Goal: Navigation & Orientation: Understand site structure

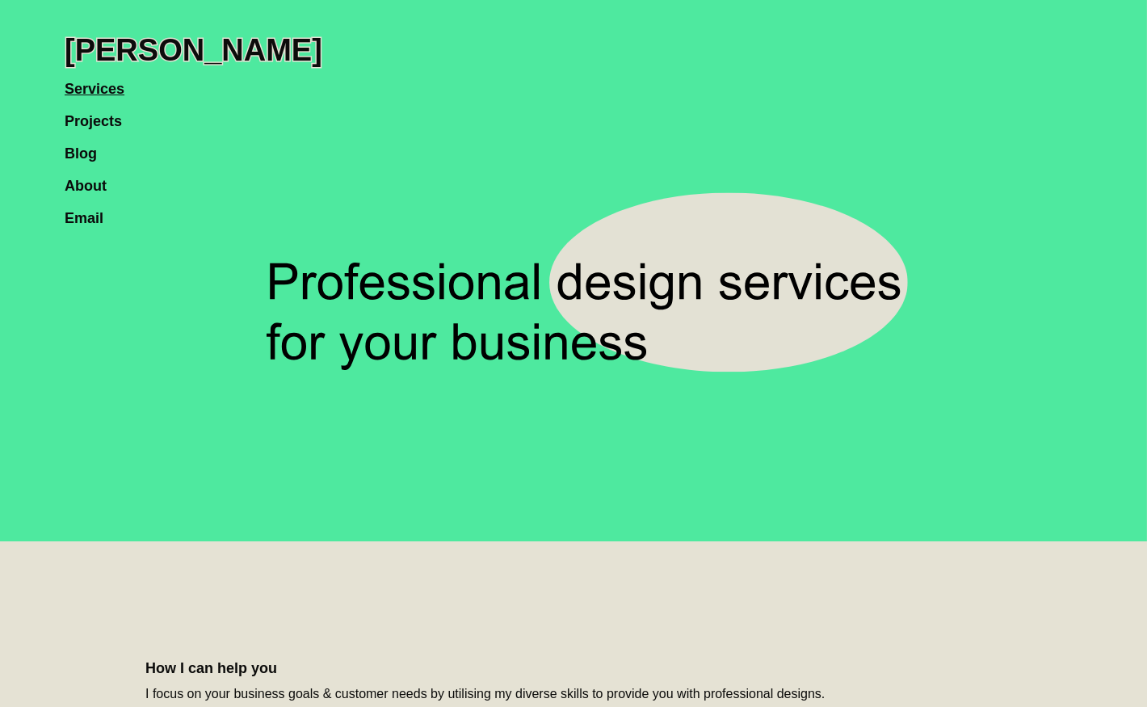
click at [103, 125] on link "Projects" at bounding box center [102, 113] width 74 height 32
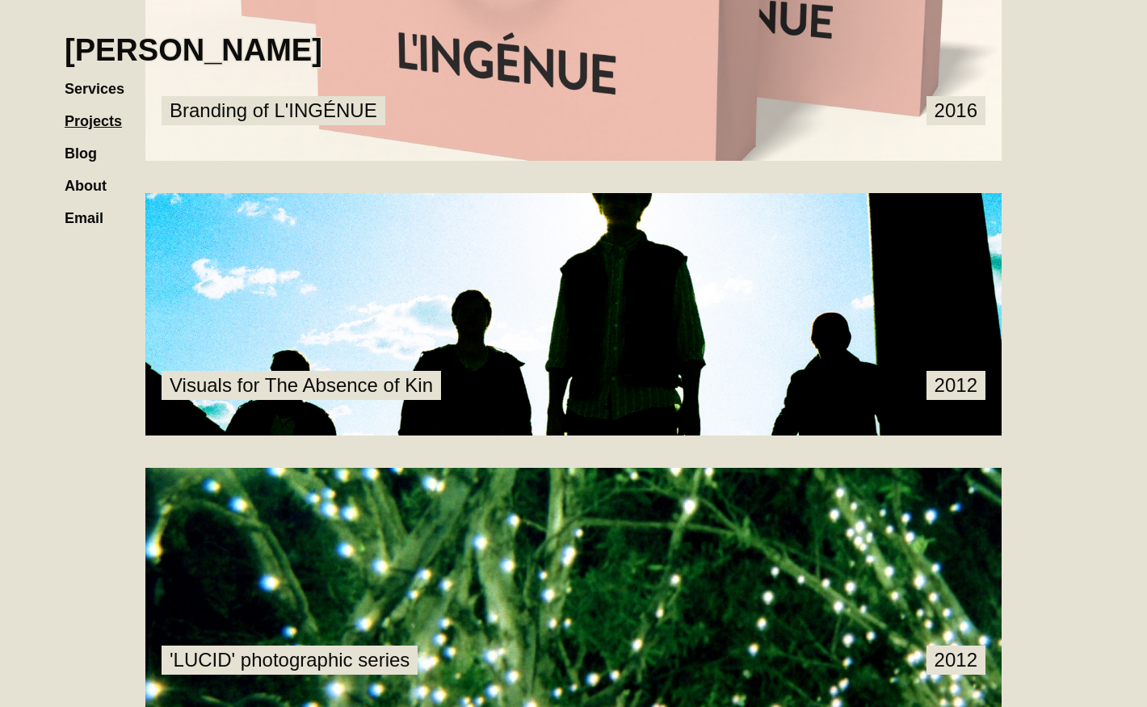
scroll to position [2670, 0]
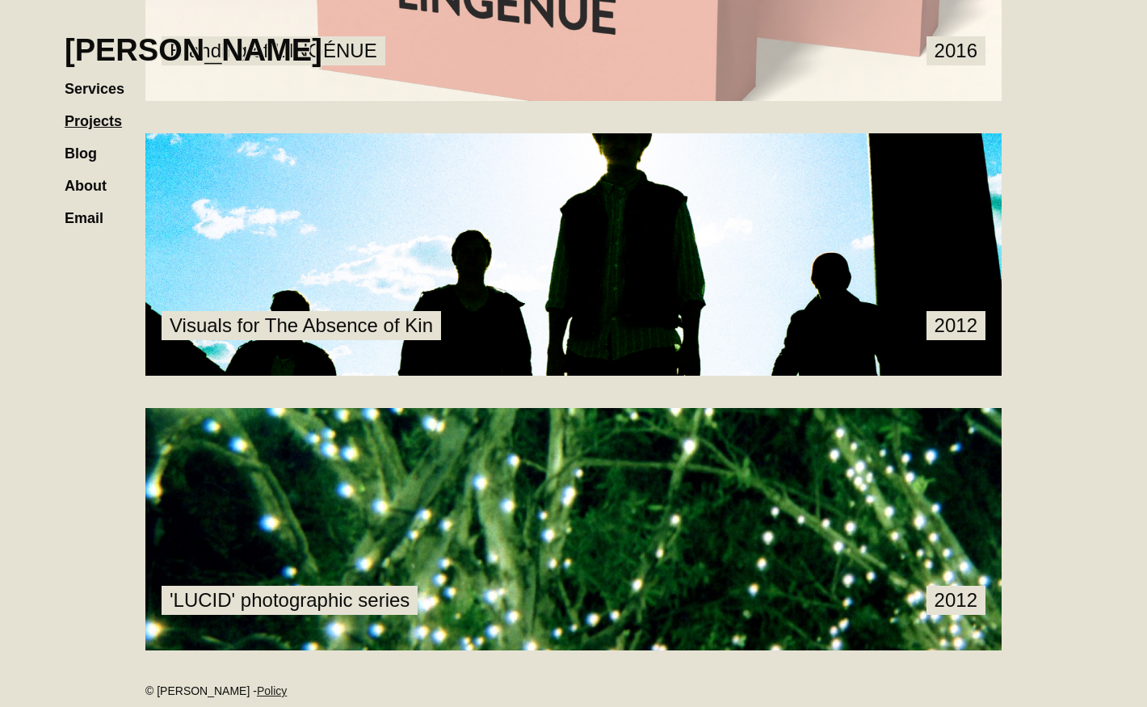
click at [100, 157] on link "Blog" at bounding box center [89, 145] width 48 height 32
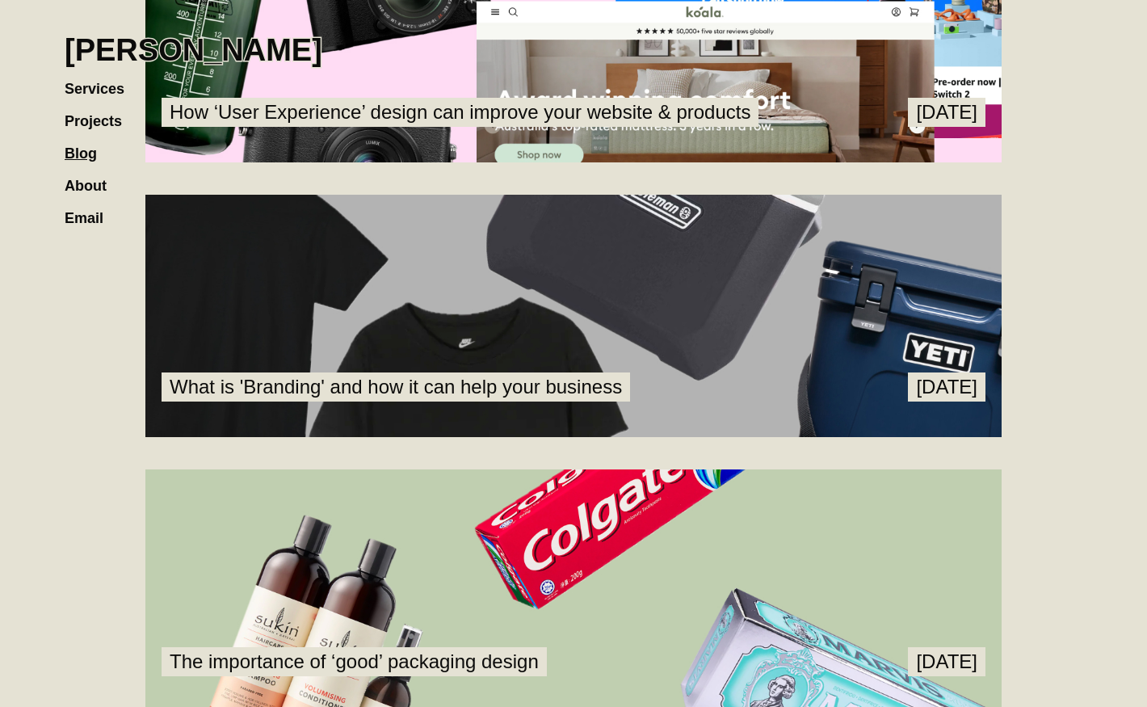
scroll to position [473, 0]
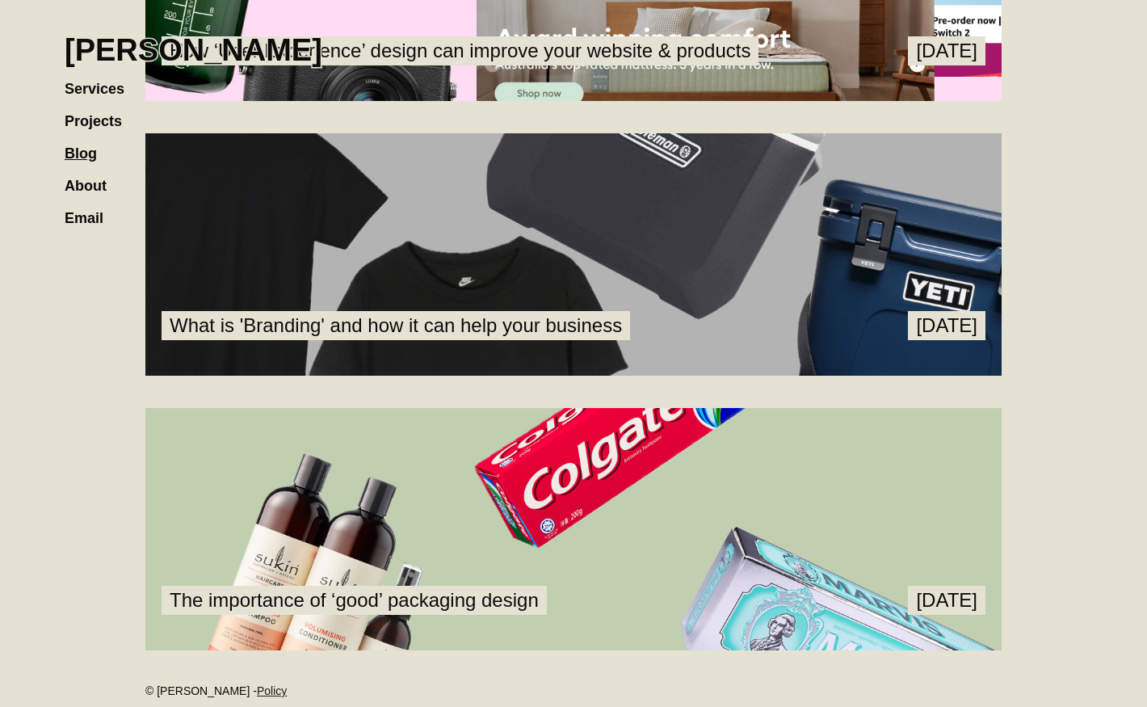
click at [99, 90] on link "Services" at bounding box center [103, 81] width 76 height 32
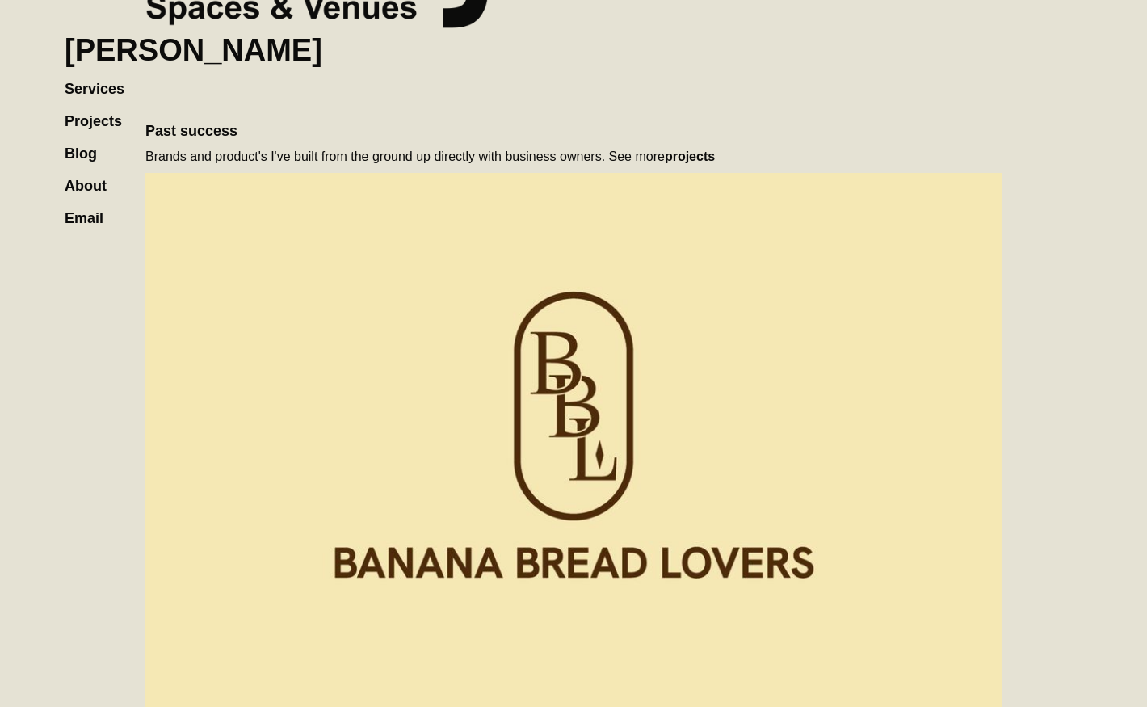
scroll to position [939, 0]
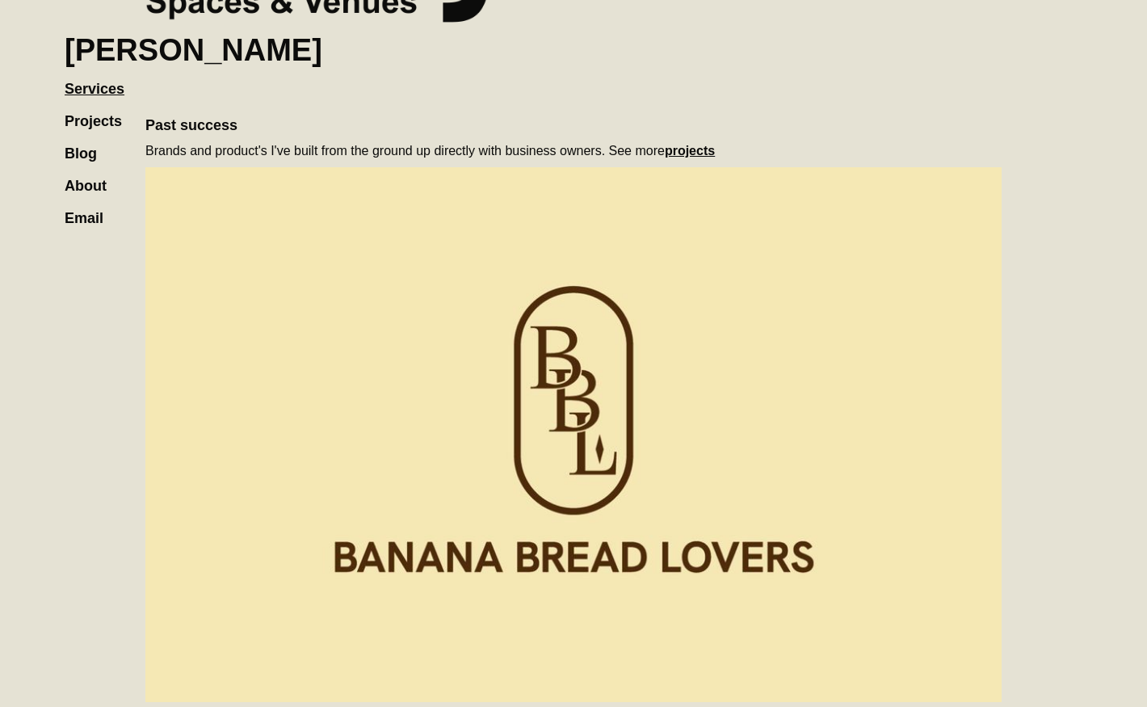
click at [105, 121] on link "Projects" at bounding box center [102, 113] width 74 height 32
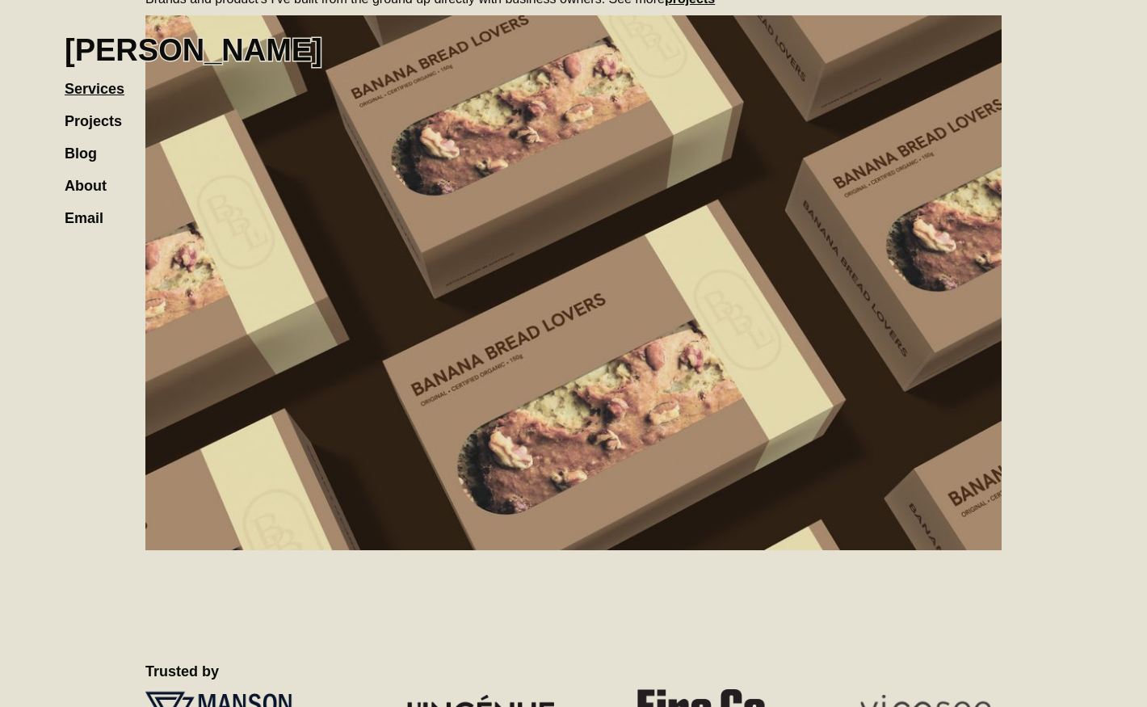
scroll to position [1089, 0]
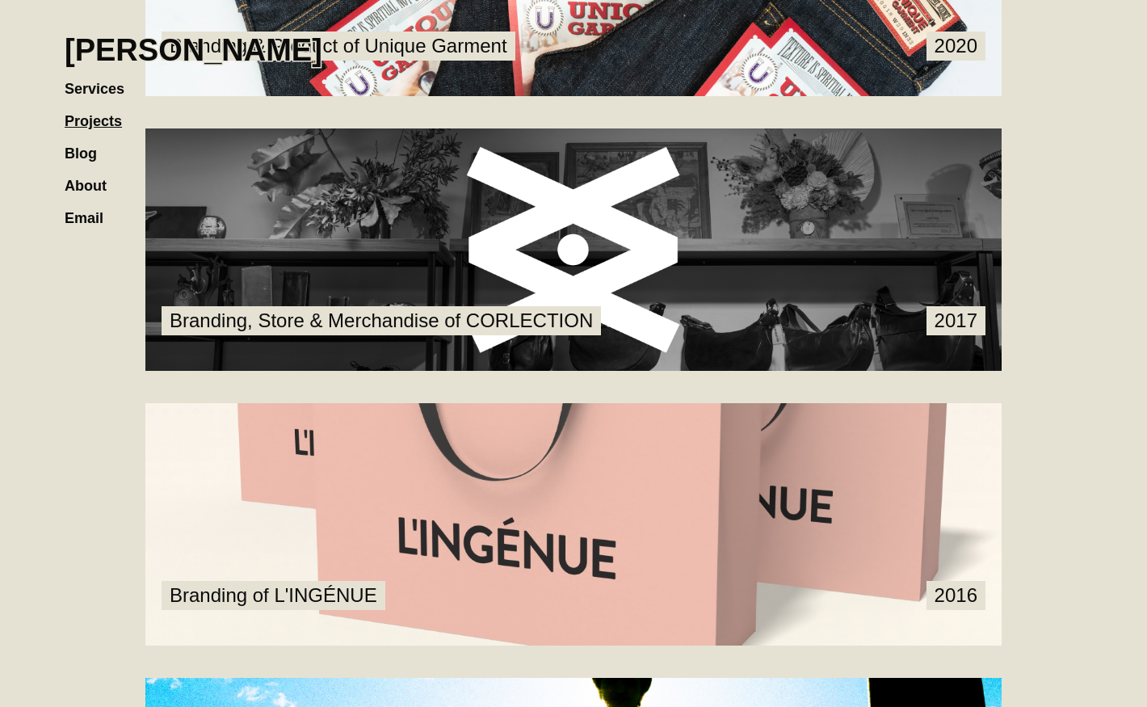
scroll to position [2127, 0]
